Goal: Information Seeking & Learning: Learn about a topic

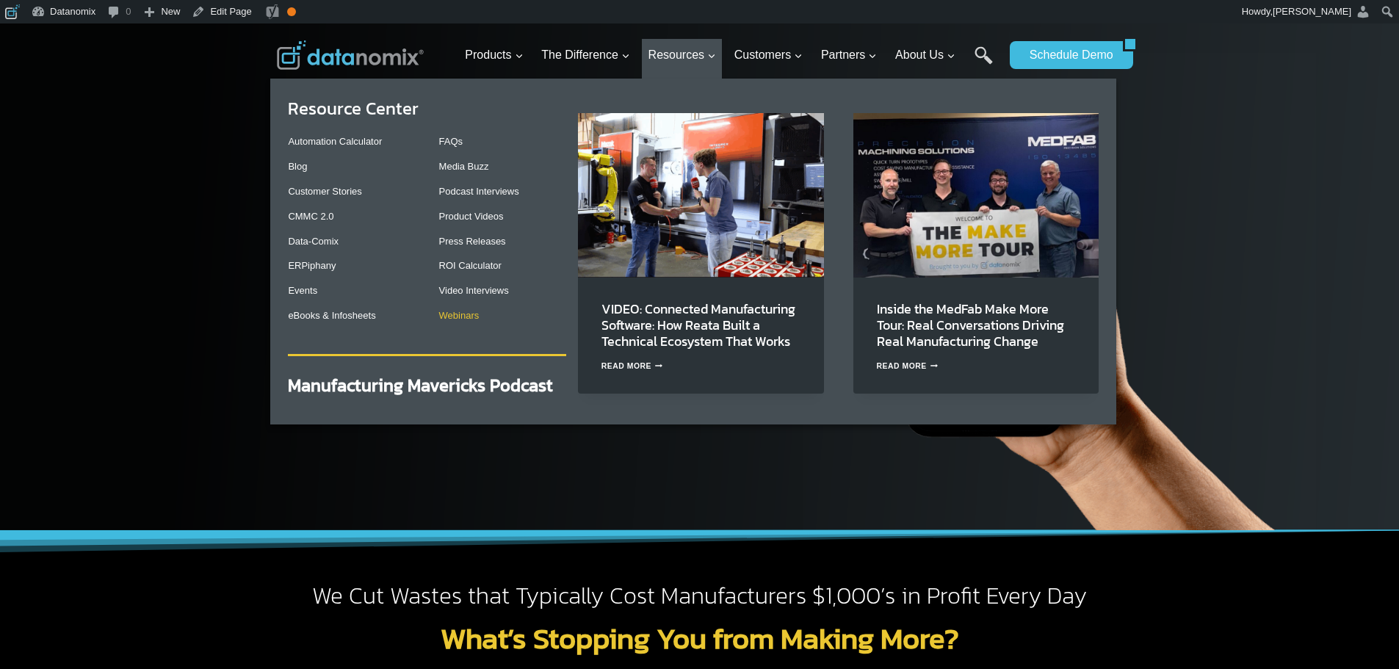
click at [477, 317] on link "Webinars" at bounding box center [459, 315] width 40 height 11
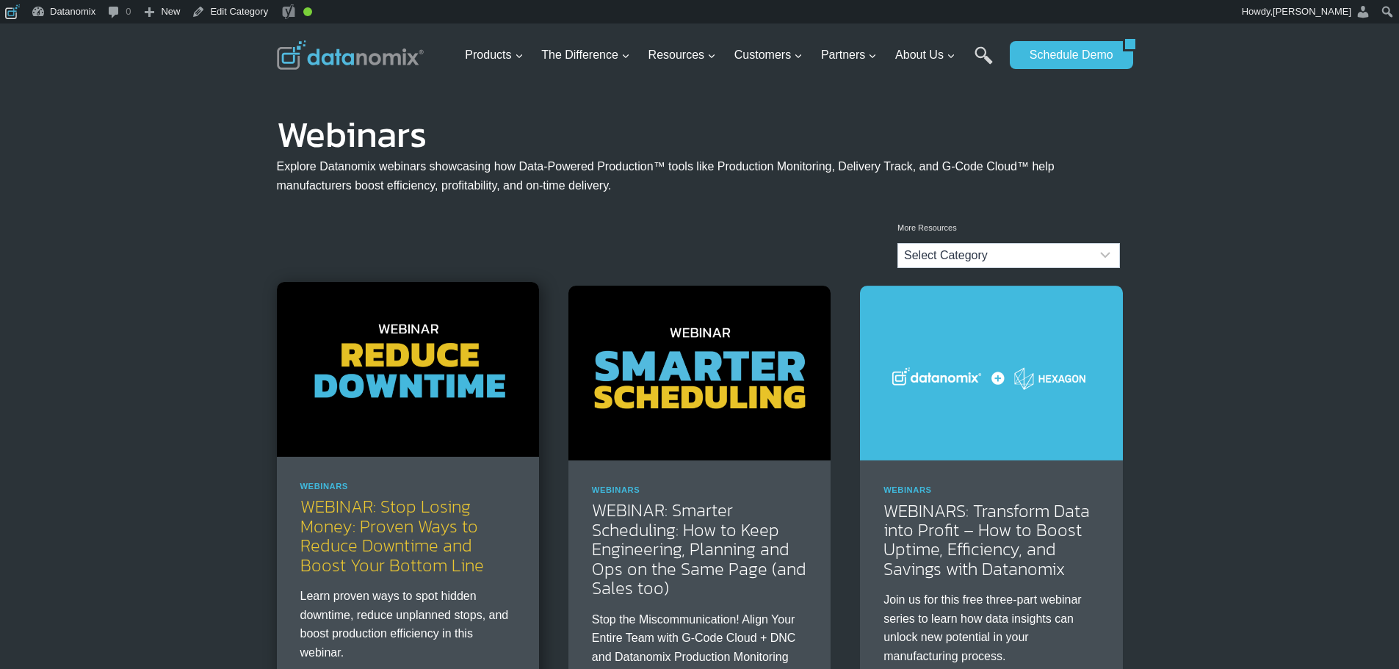
click at [424, 527] on link "WEBINAR: Stop Losing Money: Proven Ways to Reduce Downtime and Boost Your Botto…" at bounding box center [392, 536] width 184 height 84
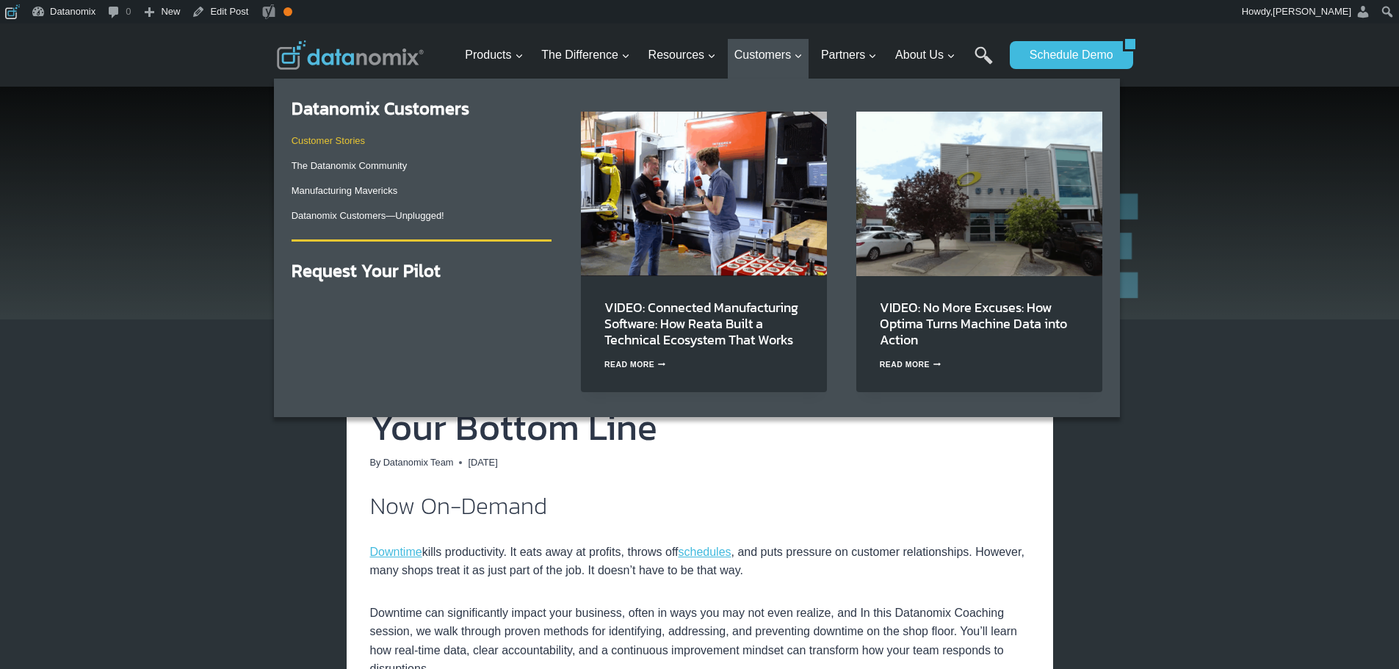
click at [350, 135] on link "Customer Stories" at bounding box center [328, 140] width 73 height 11
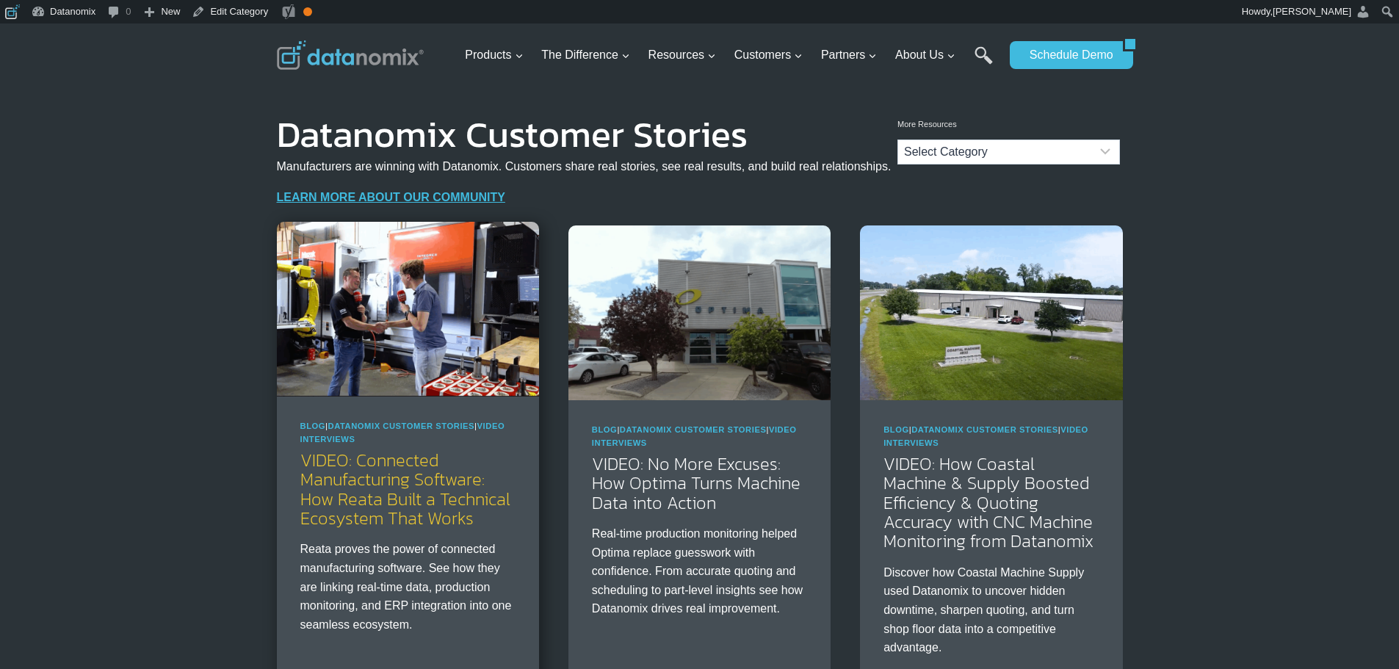
click at [405, 516] on link "VIDEO: Connected Manufacturing Software: How Reata Built a Technical Ecosystem …" at bounding box center [405, 489] width 210 height 84
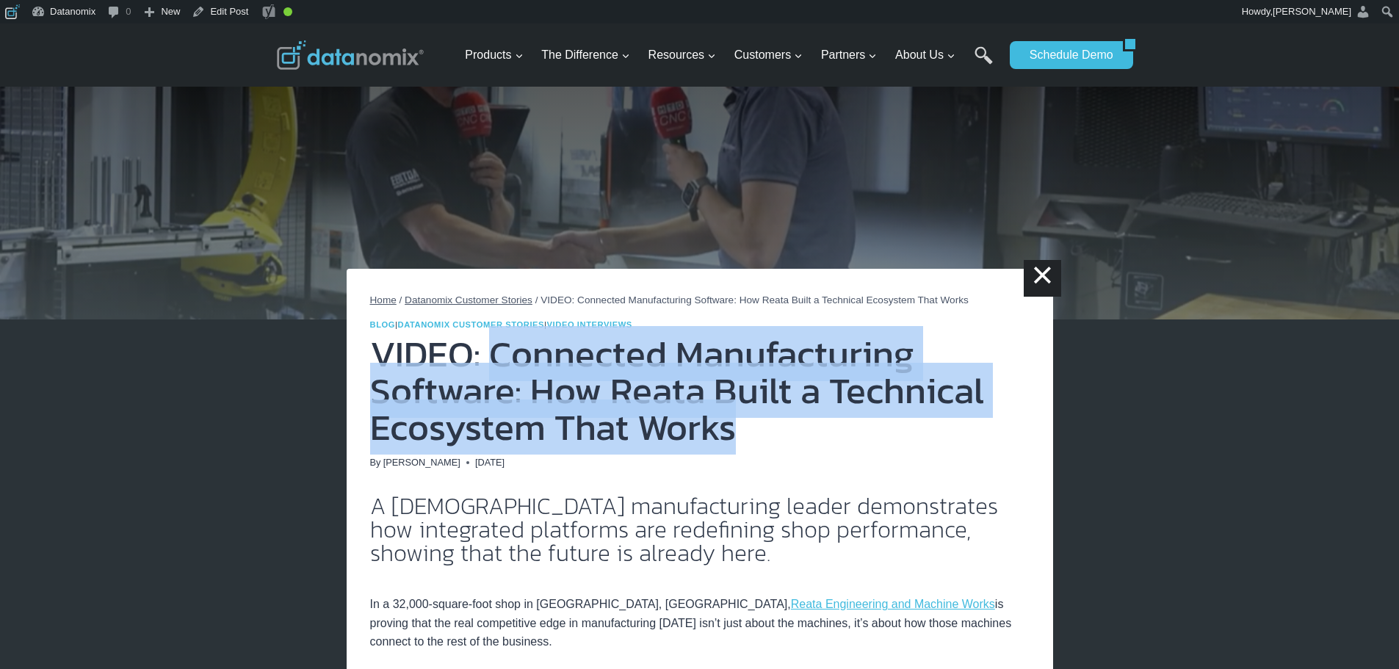
drag, startPoint x: 752, startPoint y: 425, endPoint x: 485, endPoint y: 375, distance: 272.1
click at [485, 375] on h1 "VIDEO: Connected Manufacturing Software: How Reata Built a Technical Ecosystem …" at bounding box center [700, 391] width 660 height 110
copy h1 "Connected Manufacturing Software: How Reata Built a Technical Ecosystem That Wo…"
click at [329, 54] on img at bounding box center [350, 54] width 147 height 29
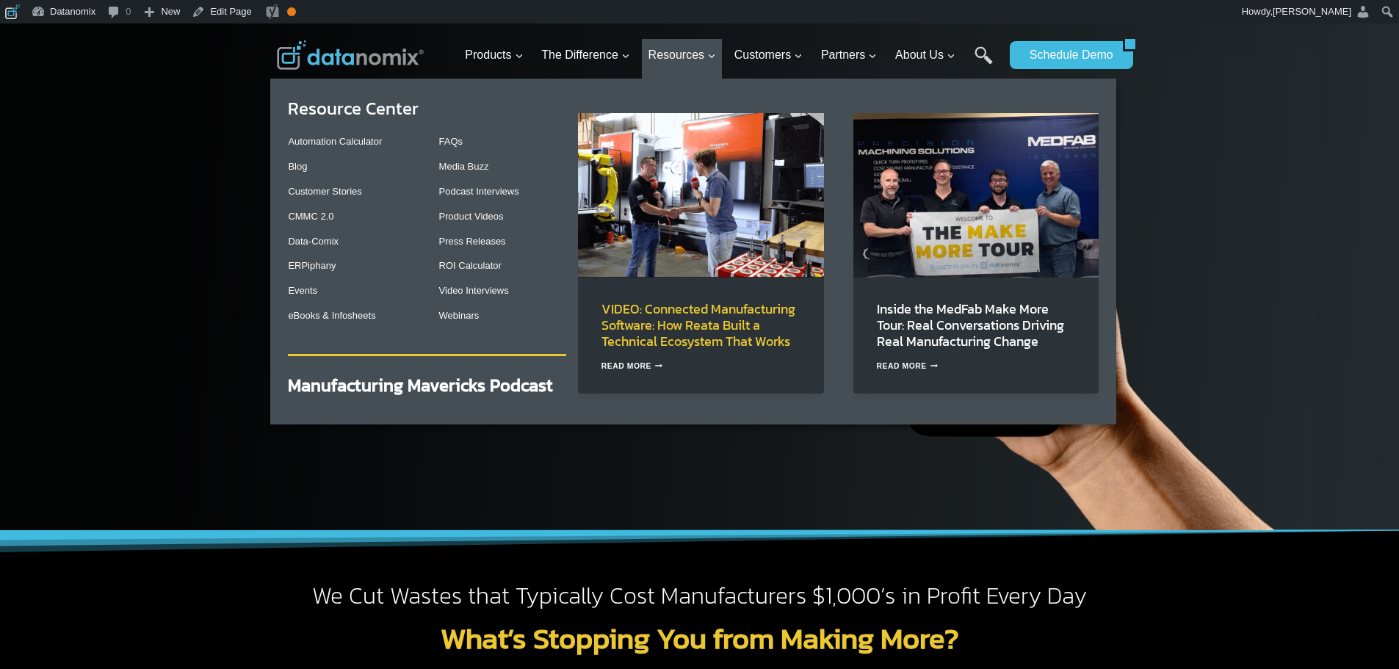
click at [696, 322] on link "VIDEO: Connected Manufacturing Software: How Reata Built a Technical Ecosystem …" at bounding box center [699, 325] width 194 height 52
